Goal: Task Accomplishment & Management: Use online tool/utility

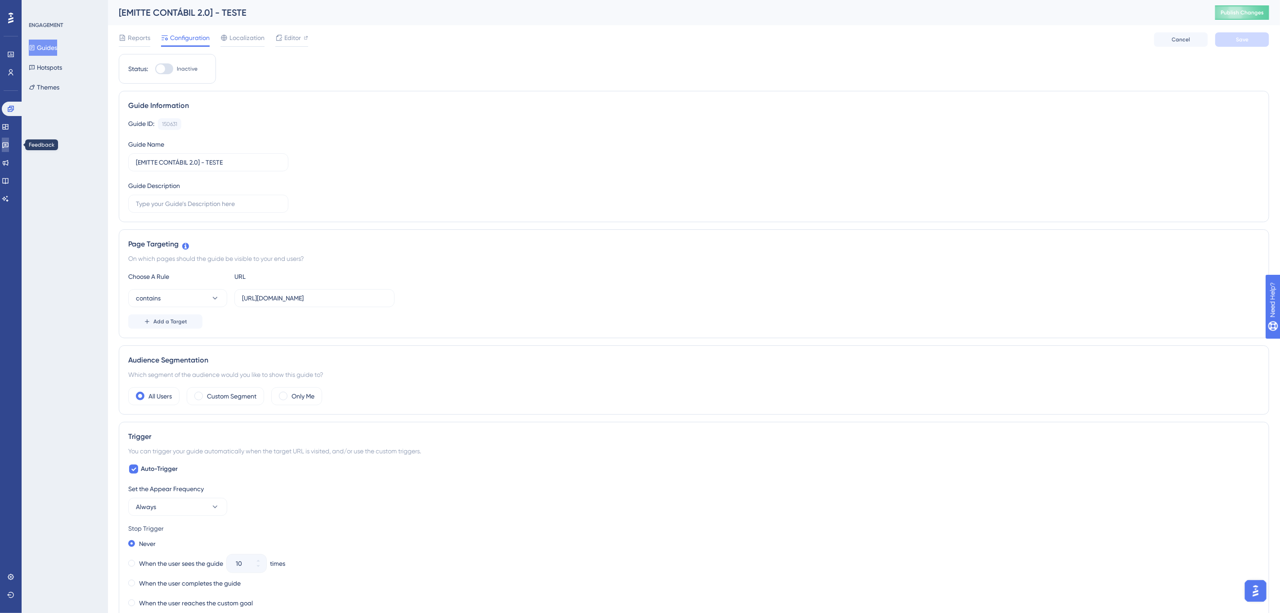
click at [9, 146] on icon at bounding box center [5, 144] width 7 height 7
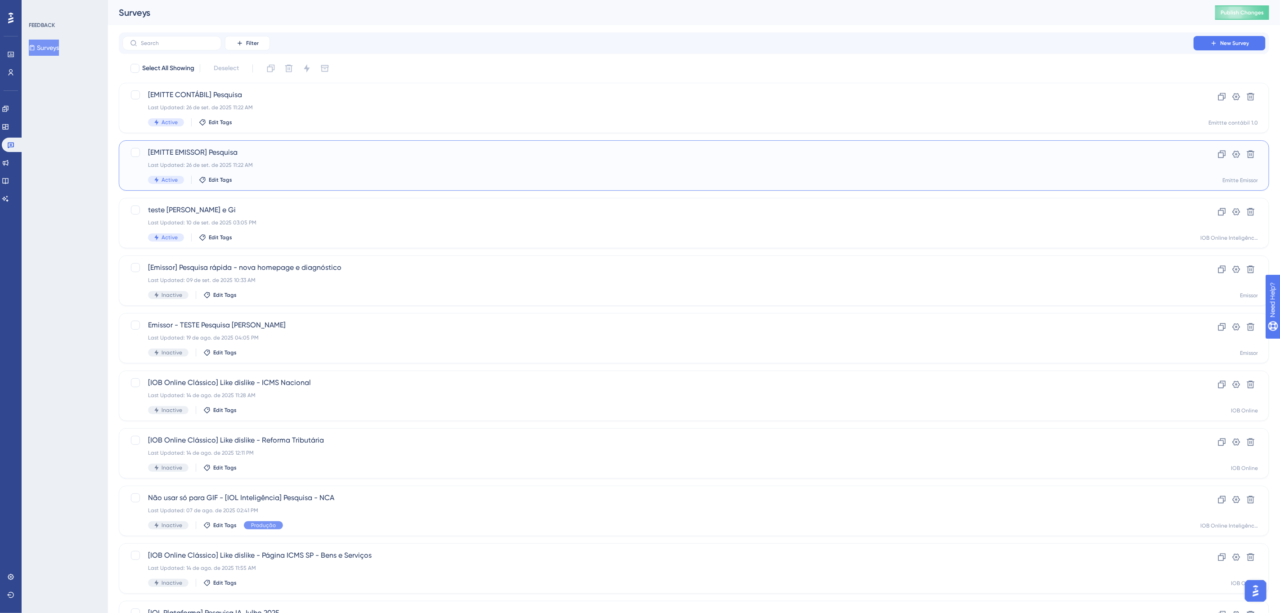
click at [320, 154] on span "[EMITTE EMISSOR] Pesquisa" at bounding box center [658, 152] width 1020 height 11
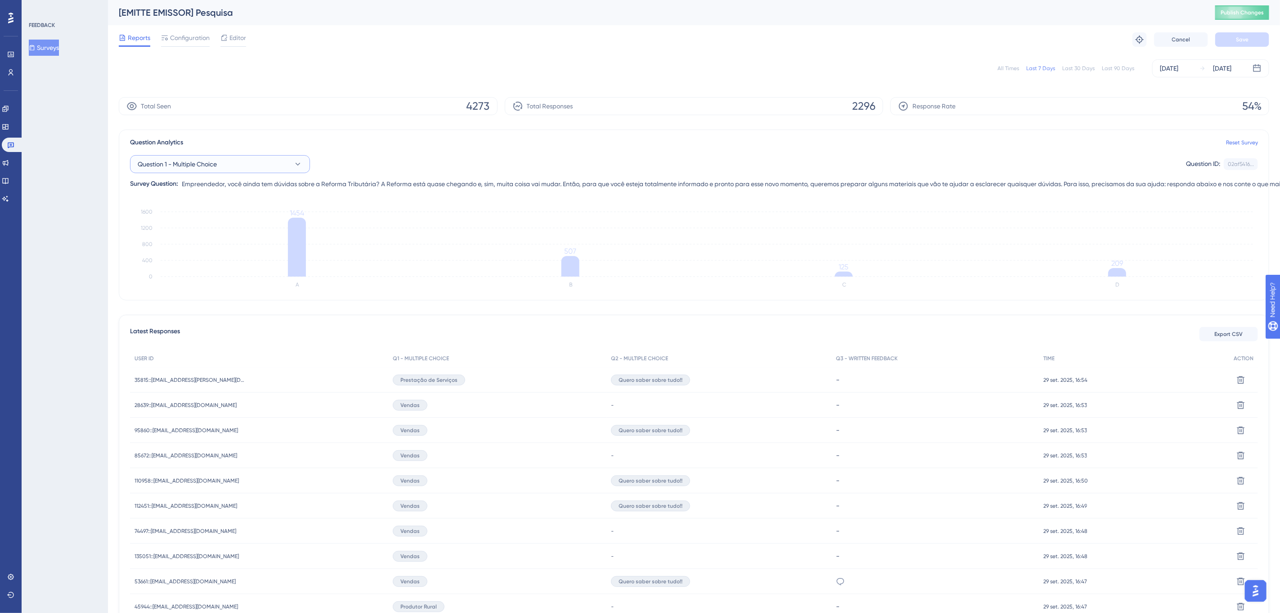
click at [298, 167] on icon at bounding box center [297, 164] width 9 height 9
click at [234, 235] on div "Question 2 - Multiple Choice Question 2 - Multiple Choice" at bounding box center [220, 237] width 154 height 18
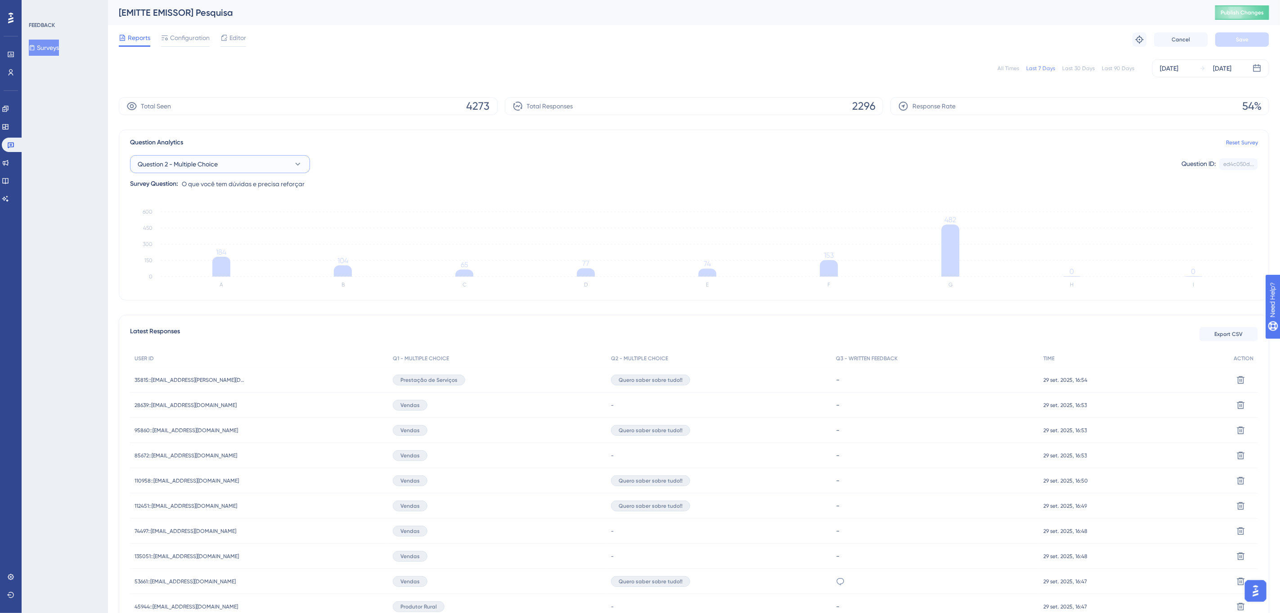
click at [293, 160] on icon at bounding box center [297, 164] width 9 height 9
click at [215, 219] on span "Question 1 - Multiple Choice" at bounding box center [182, 219] width 79 height 11
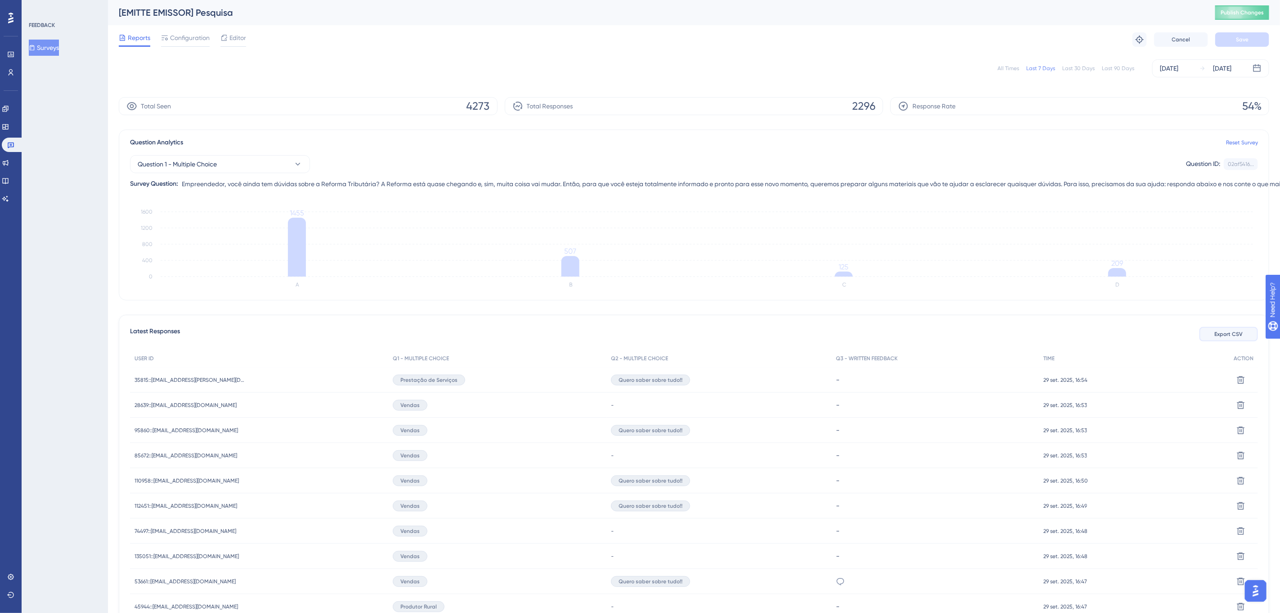
click at [1226, 328] on button "Export CSV" at bounding box center [1229, 334] width 59 height 14
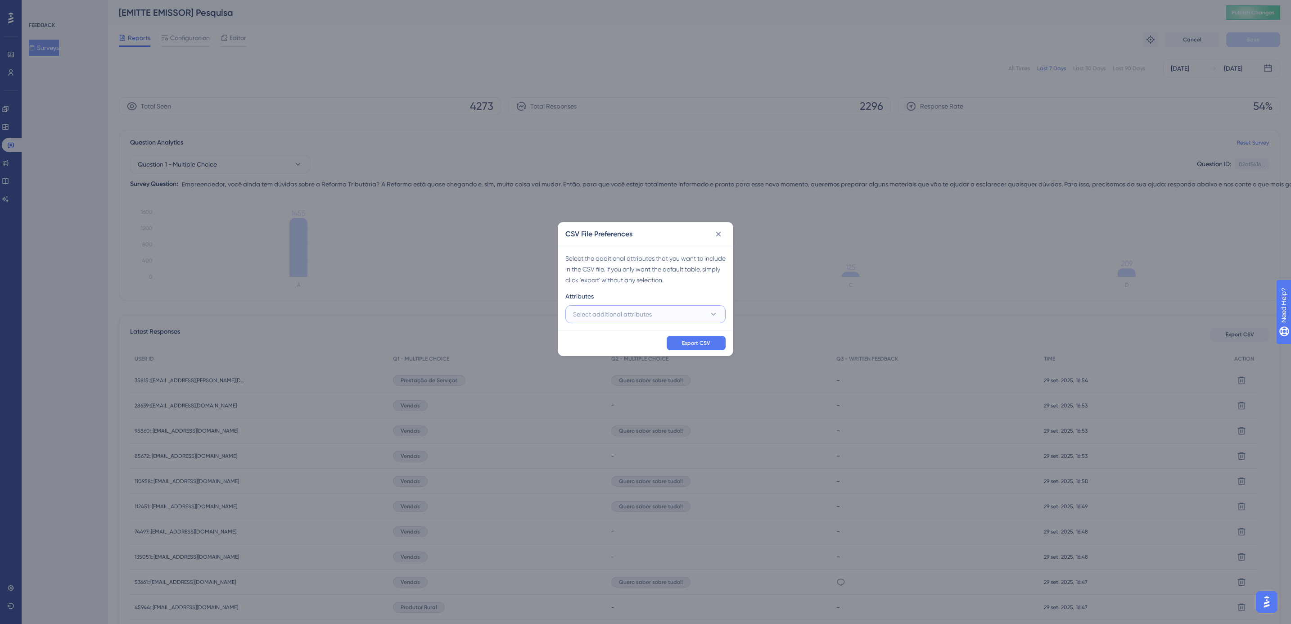
click at [689, 309] on button "Select additional attributes" at bounding box center [645, 314] width 160 height 18
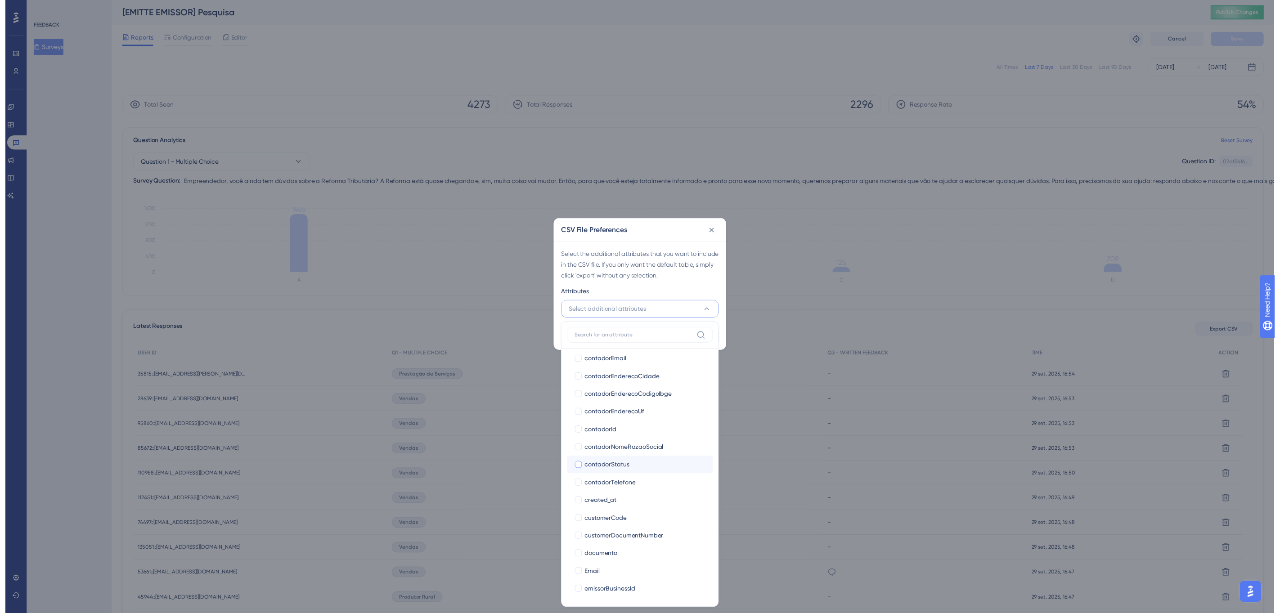
scroll to position [270, 0]
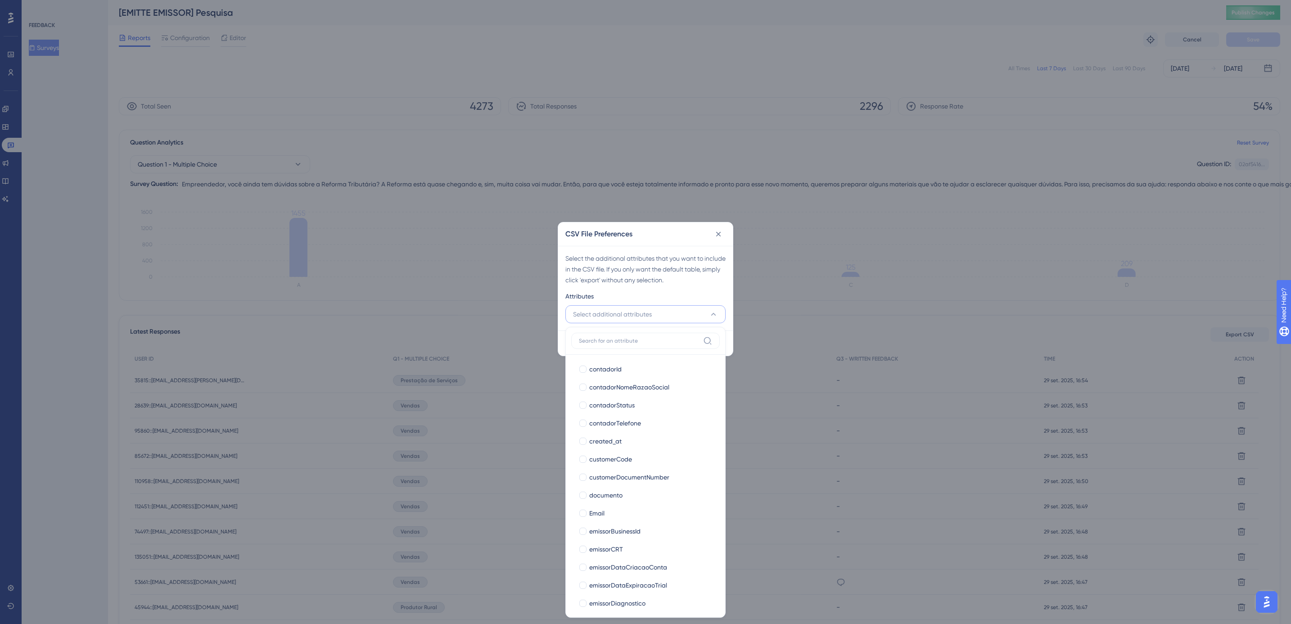
click at [652, 288] on div "Select the additional attributes that you want to include in the CSV file. If y…" at bounding box center [645, 288] width 175 height 85
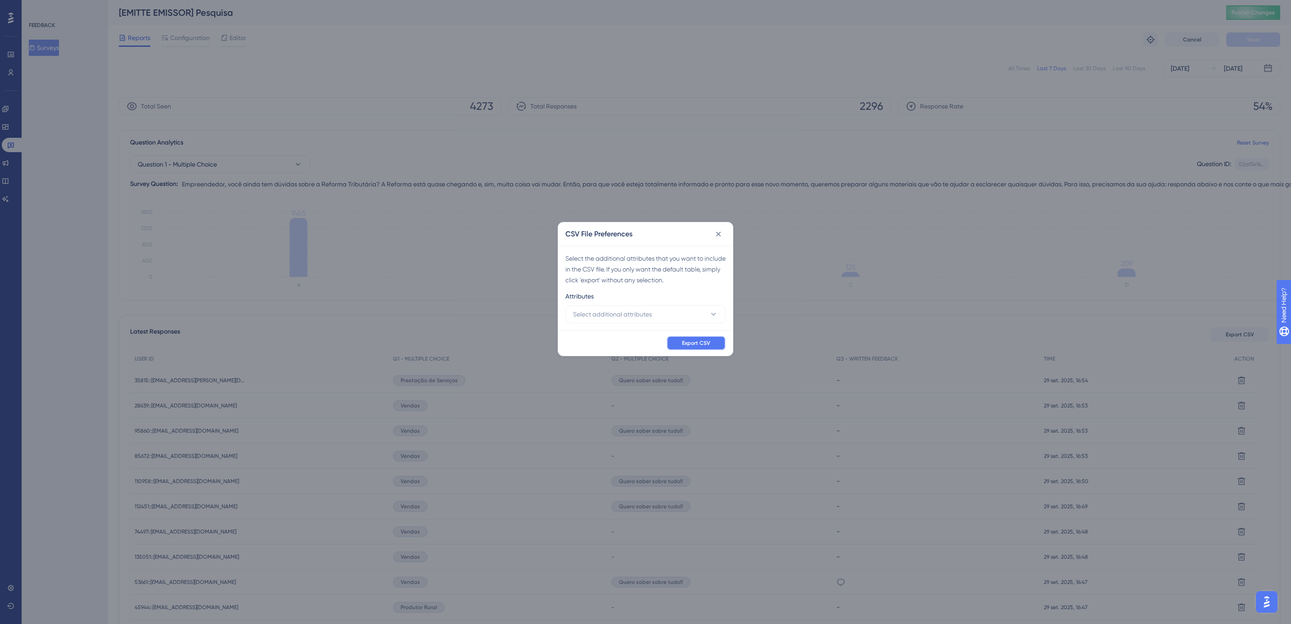
click at [694, 339] on span "Export CSV" at bounding box center [696, 342] width 28 height 7
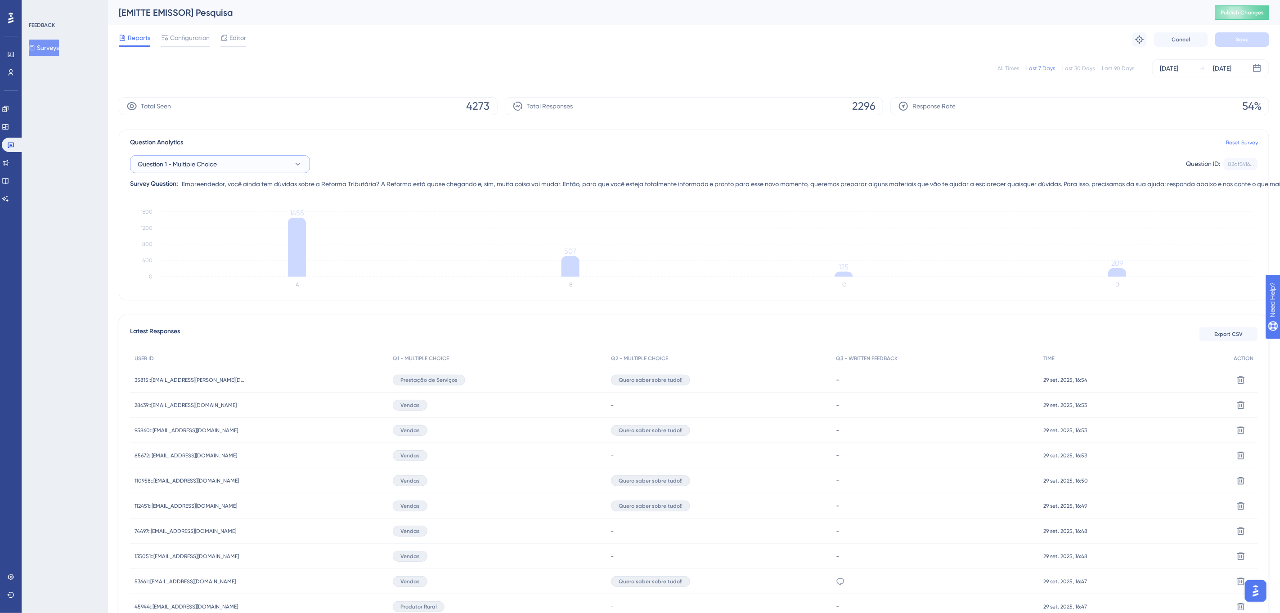
click at [287, 160] on button "Question 1 - Multiple Choice" at bounding box center [220, 164] width 180 height 18
click at [212, 234] on span "Question 2 - Multiple Choice" at bounding box center [183, 237] width 80 height 11
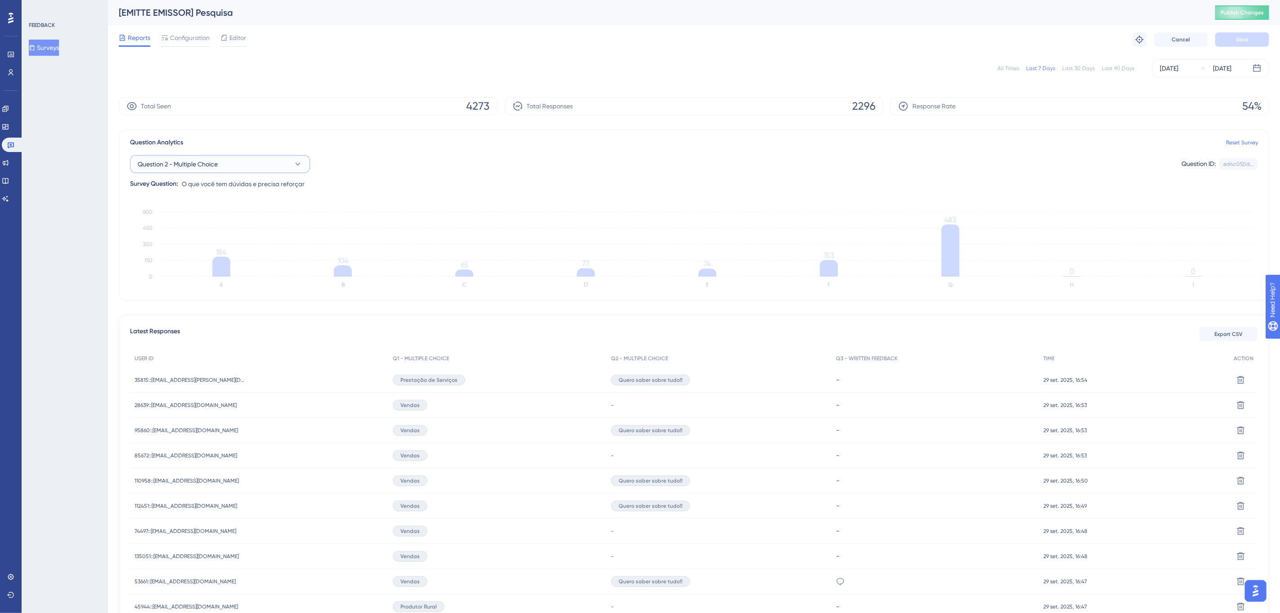
click at [280, 162] on button "Question 2 - Multiple Choice" at bounding box center [220, 164] width 180 height 18
click at [216, 254] on span "Question 3 - Written Feedback" at bounding box center [187, 255] width 88 height 11
click at [95, 276] on div "FEEDBACK Surveys" at bounding box center [65, 306] width 86 height 613
click at [15, 142] on link at bounding box center [13, 145] width 22 height 14
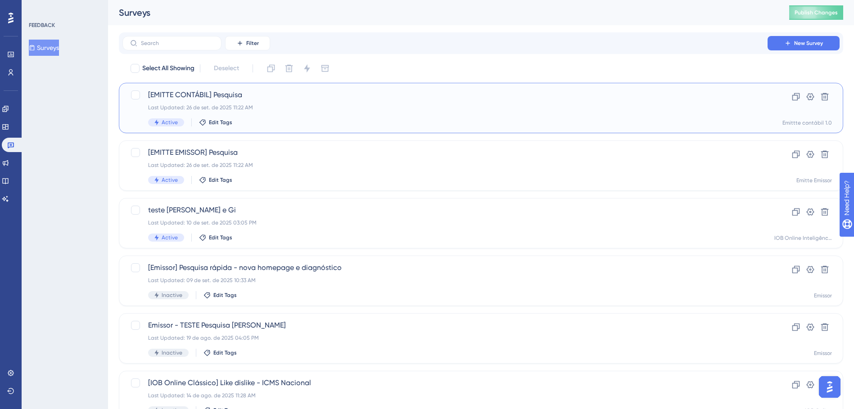
click at [267, 104] on div "Last Updated: 26 de set. de 2025 11:22 AM" at bounding box center [445, 107] width 594 height 7
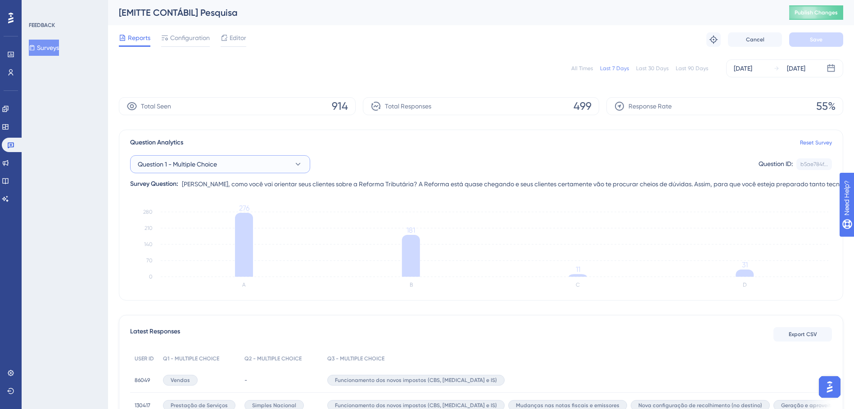
click at [291, 161] on button "Question 1 - Multiple Choice" at bounding box center [220, 164] width 180 height 18
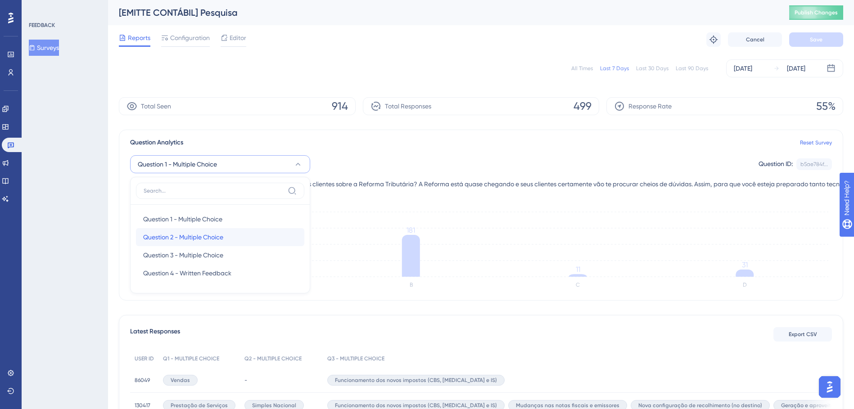
click at [211, 236] on span "Question 2 - Multiple Choice" at bounding box center [183, 237] width 80 height 11
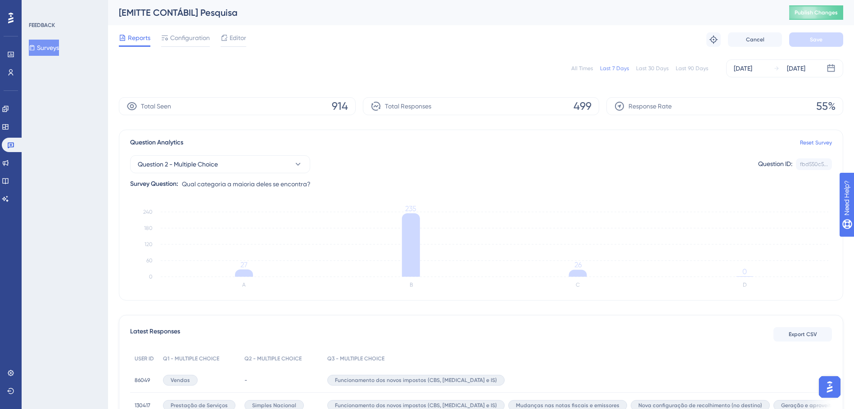
click at [266, 153] on div "Question 2 - Multiple Choice Question ID: fbd550c5... Copy Survey Question: Qua…" at bounding box center [481, 168] width 702 height 41
click at [266, 158] on button "Question 2 - Multiple Choice" at bounding box center [220, 164] width 180 height 18
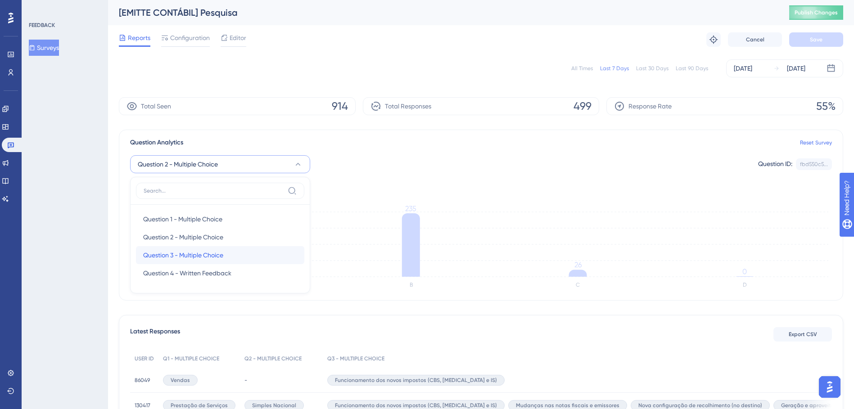
click at [213, 259] on span "Question 3 - Multiple Choice" at bounding box center [183, 255] width 80 height 11
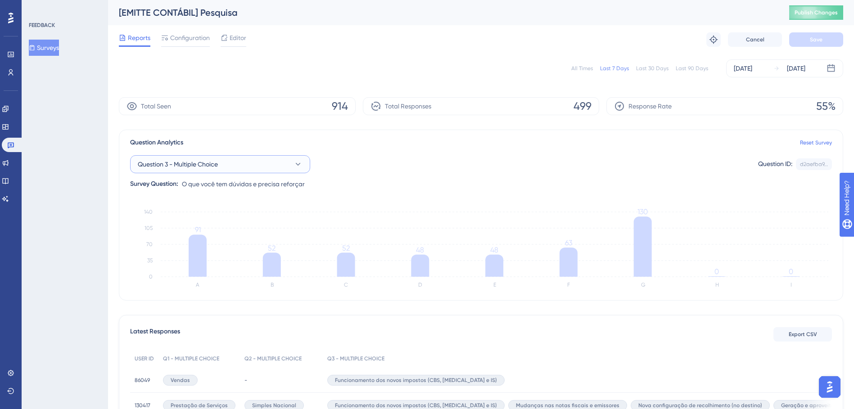
click at [288, 161] on button "Question 3 - Multiple Choice" at bounding box center [220, 164] width 180 height 18
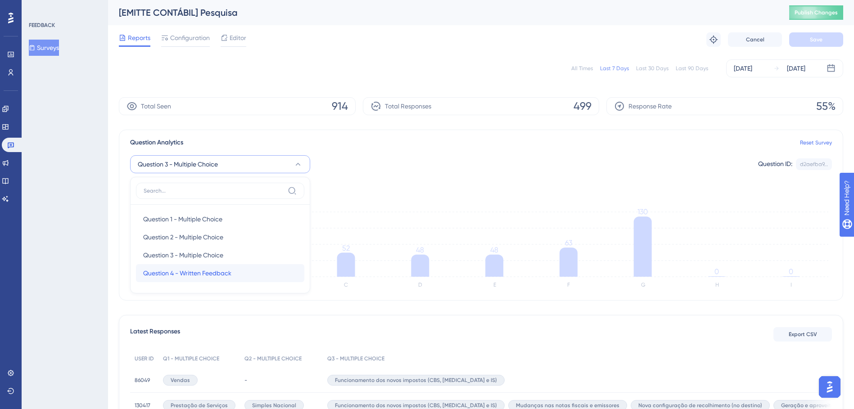
click at [160, 269] on span "Question 4 - Written Feedback" at bounding box center [187, 273] width 88 height 11
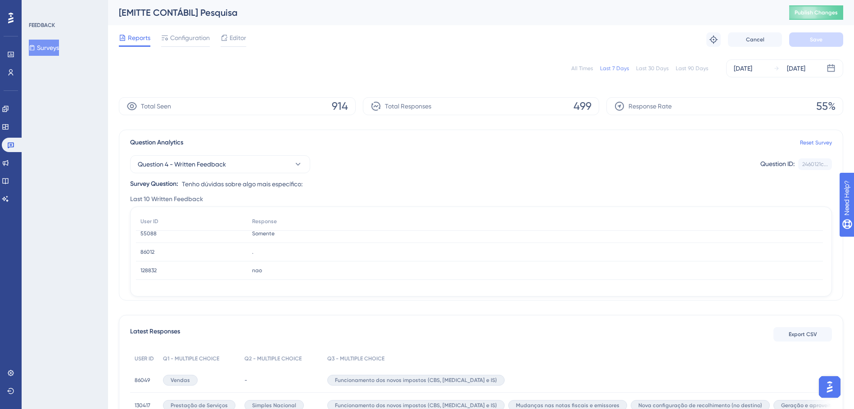
scroll to position [138, 0]
